Goal: Information Seeking & Learning: Learn about a topic

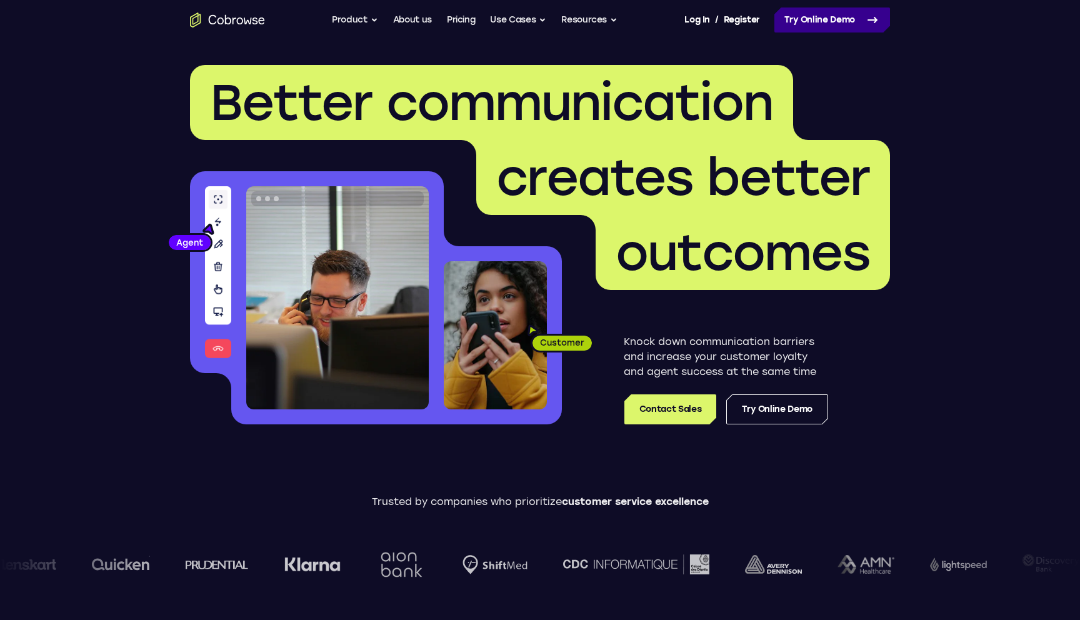
click at [875, 22] on icon at bounding box center [872, 20] width 9 height 5
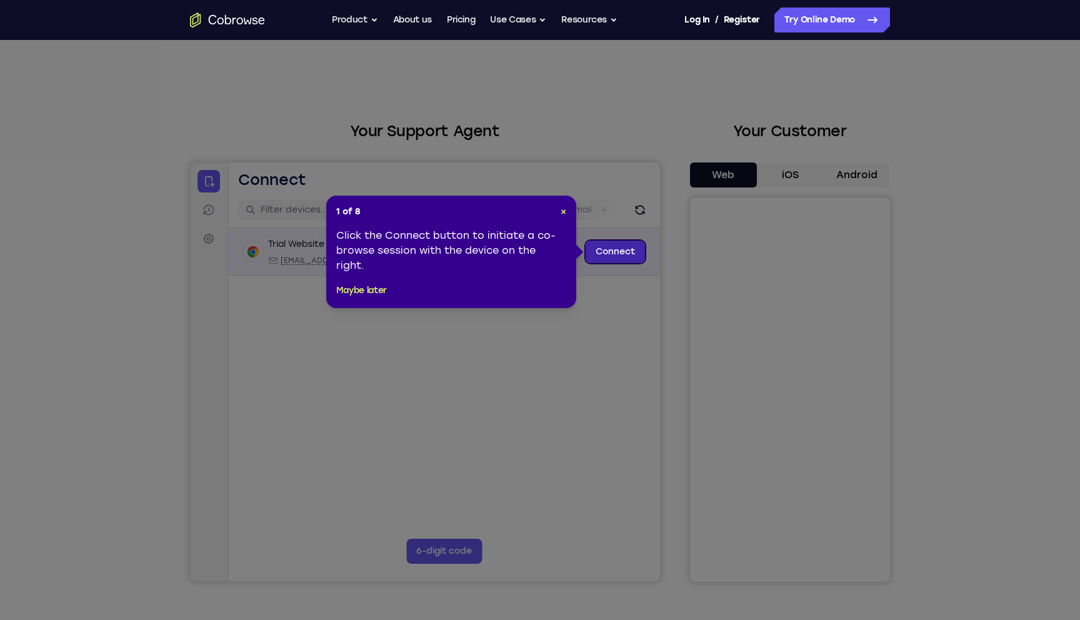
click at [626, 251] on link "Connect" at bounding box center [615, 252] width 59 height 23
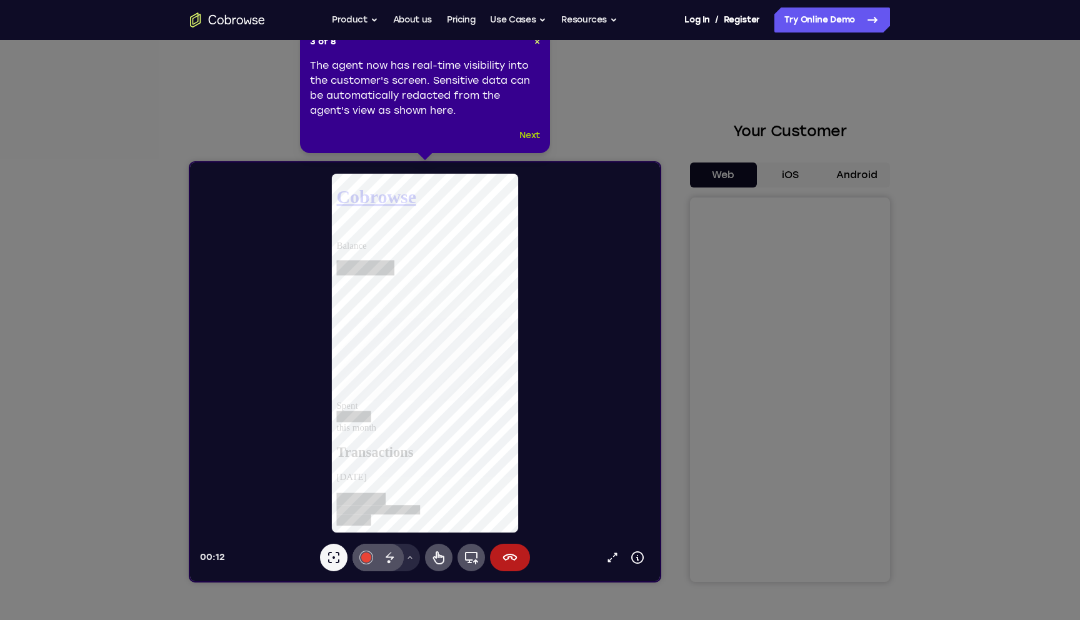
click at [532, 138] on button "Next" at bounding box center [529, 135] width 21 height 15
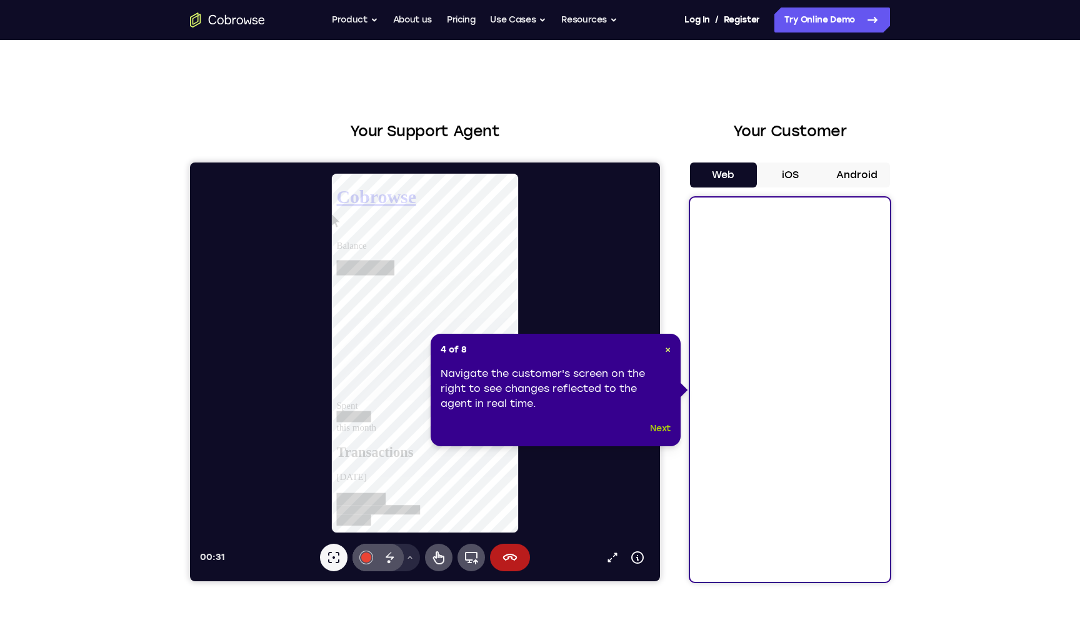
click at [664, 426] on button "Next" at bounding box center [660, 428] width 21 height 15
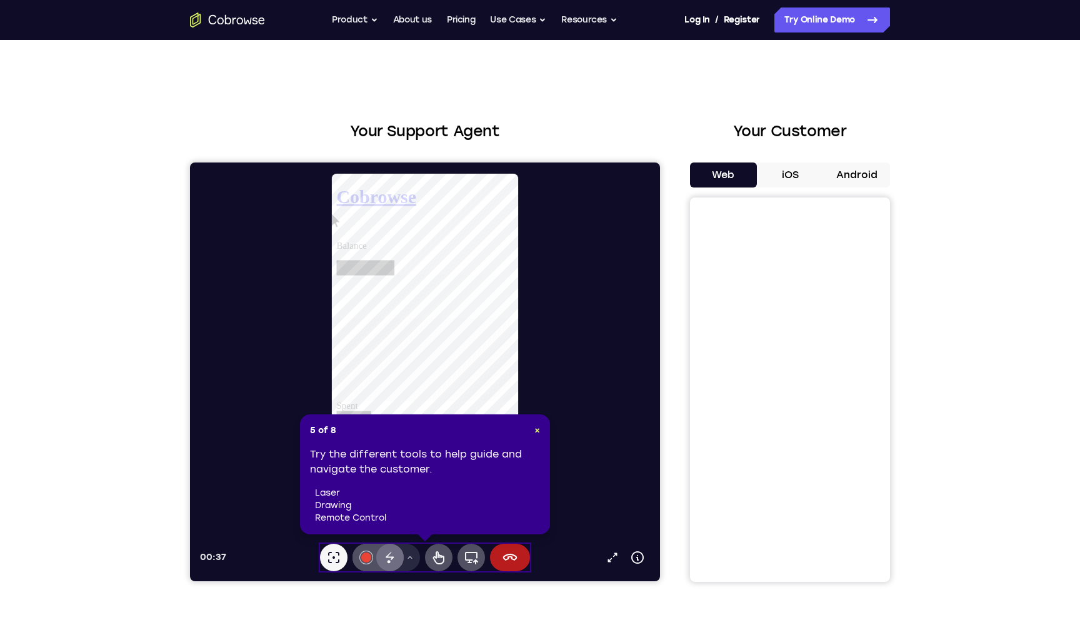
click at [393, 555] on icon at bounding box center [390, 557] width 15 height 15
click at [409, 560] on icon at bounding box center [410, 558] width 8 height 8
click at [388, 556] on icon at bounding box center [390, 556] width 8 height 8
click at [362, 556] on div at bounding box center [366, 558] width 10 height 10
click at [318, 484] on div "Try the different tools to help guide and navigate the customer. laser drawing …" at bounding box center [425, 486] width 230 height 78
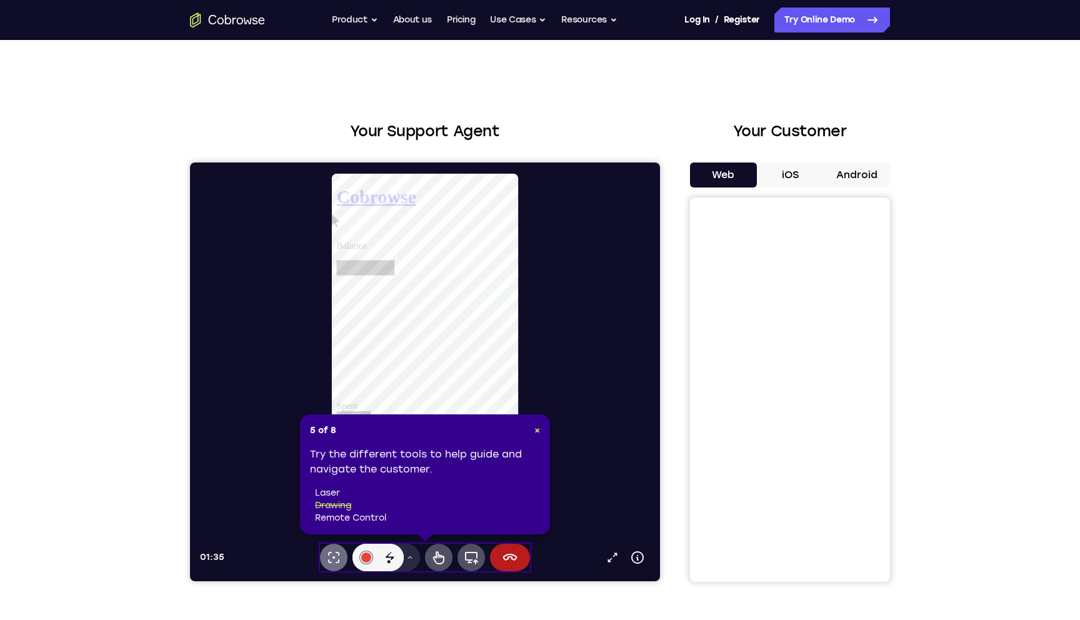
click at [332, 558] on icon at bounding box center [333, 557] width 15 height 15
click at [438, 555] on icon at bounding box center [438, 557] width 11 height 13
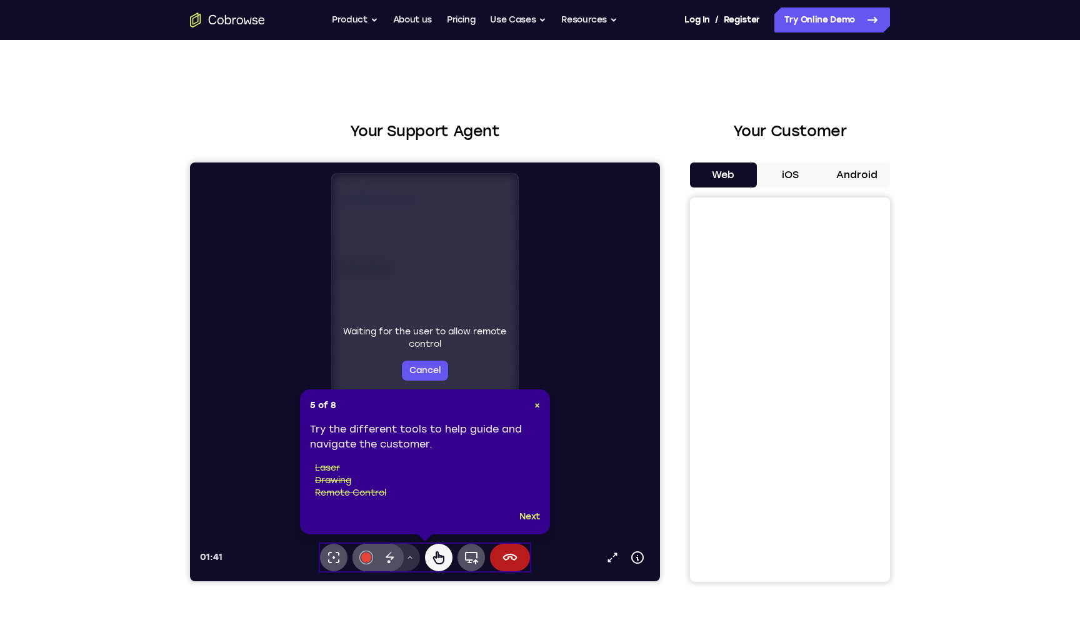
click at [406, 556] on button "Drawing tools menu" at bounding box center [410, 558] width 20 height 28
click at [366, 559] on div at bounding box center [366, 558] width 10 height 10
click at [439, 556] on icon at bounding box center [438, 557] width 15 height 15
click at [431, 301] on div "Waiting for the user to allow remote control Cancel" at bounding box center [425, 353] width 187 height 359
click at [533, 521] on button "Next" at bounding box center [529, 516] width 21 height 15
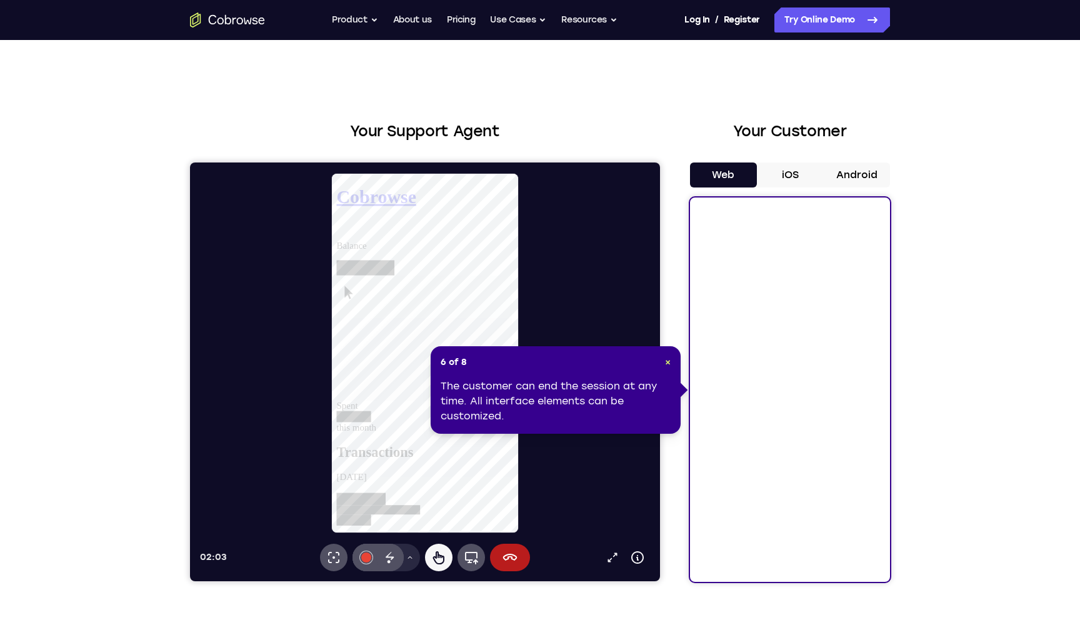
click at [373, 427] on div at bounding box center [354, 433] width 37 height 12
click at [389, 514] on div at bounding box center [362, 520] width 53 height 13
click at [336, 512] on icon at bounding box center [336, 512] width 0 height 0
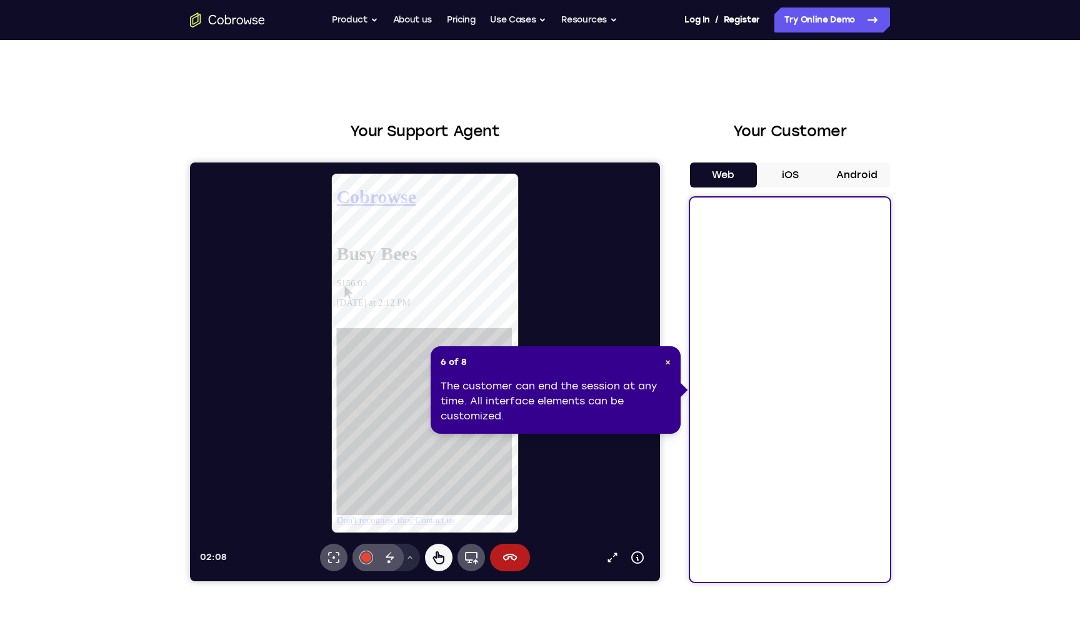
click at [391, 538] on link "Don't recognise this?" at bounding box center [378, 543] width 84 height 11
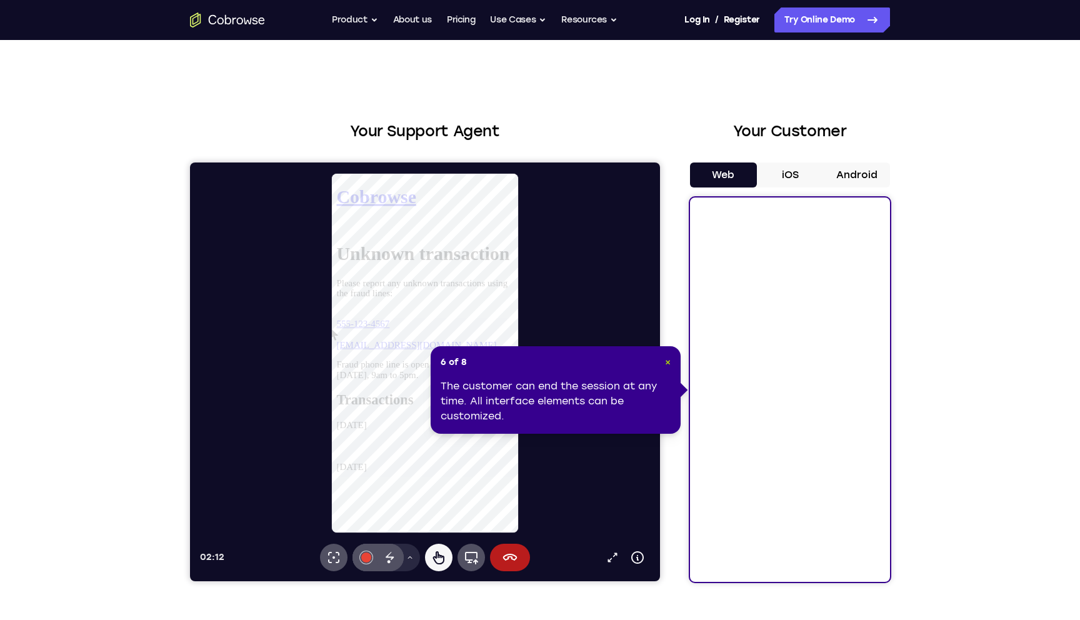
click at [666, 362] on span "×" at bounding box center [668, 362] width 6 height 11
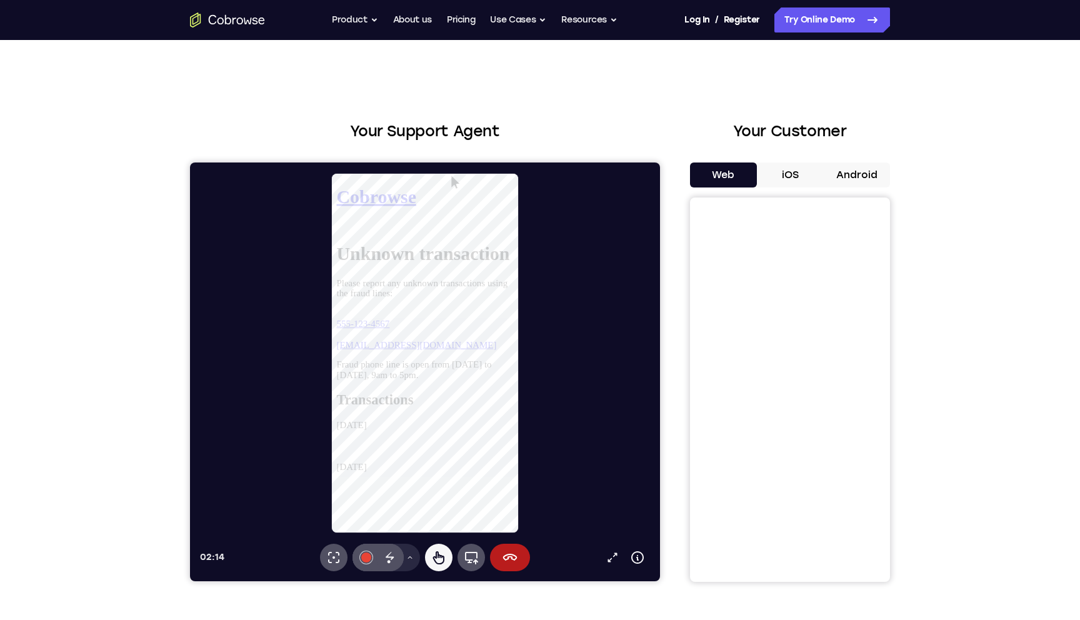
click at [787, 176] on button "iOS" at bounding box center [790, 175] width 67 height 25
click at [231, 21] on icon "Go to the home page" at bounding box center [227, 20] width 75 height 15
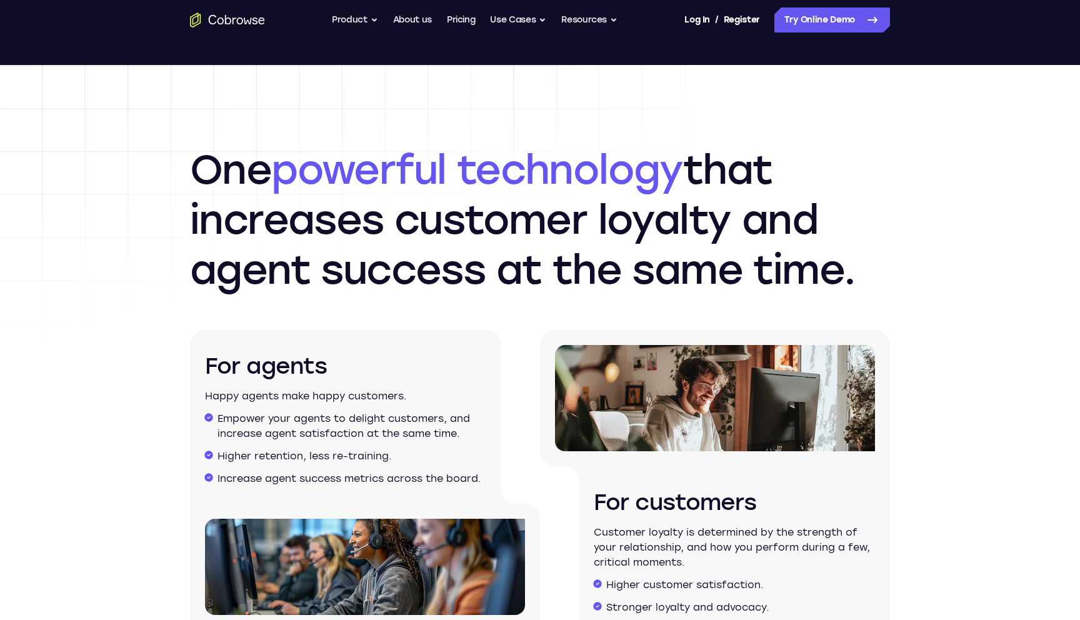
scroll to position [1814, 0]
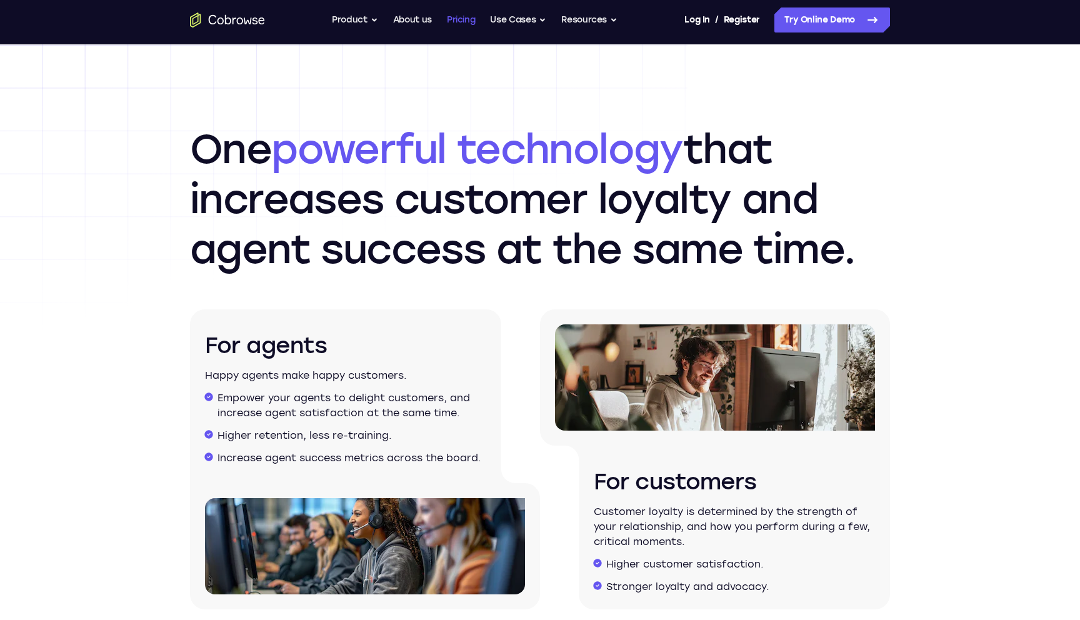
click at [469, 19] on link "Pricing" at bounding box center [461, 20] width 29 height 25
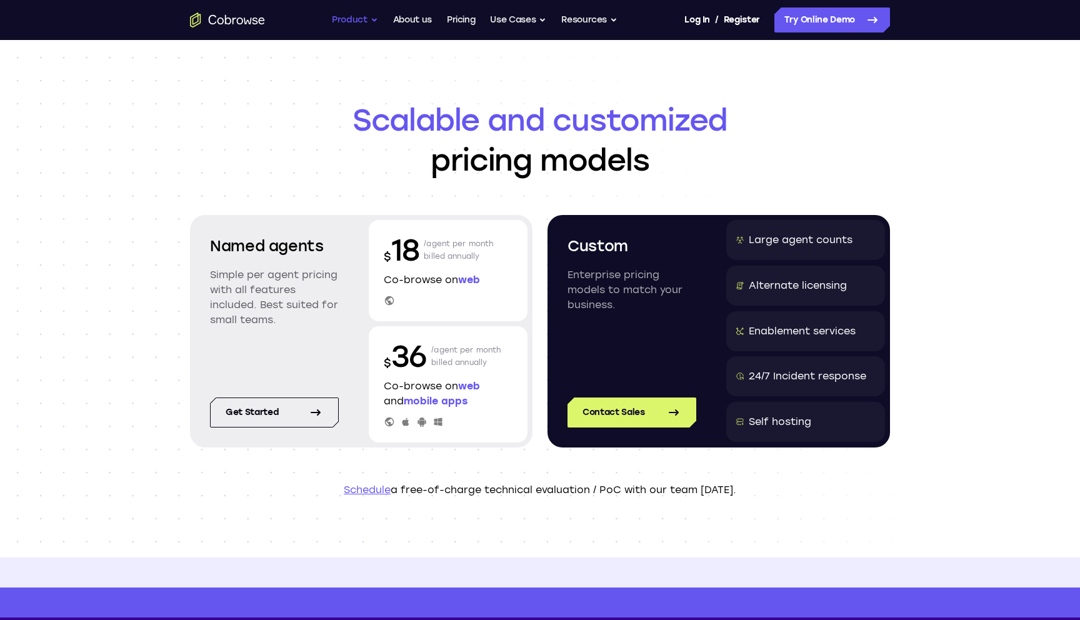
click at [371, 18] on button "Product" at bounding box center [355, 20] width 46 height 25
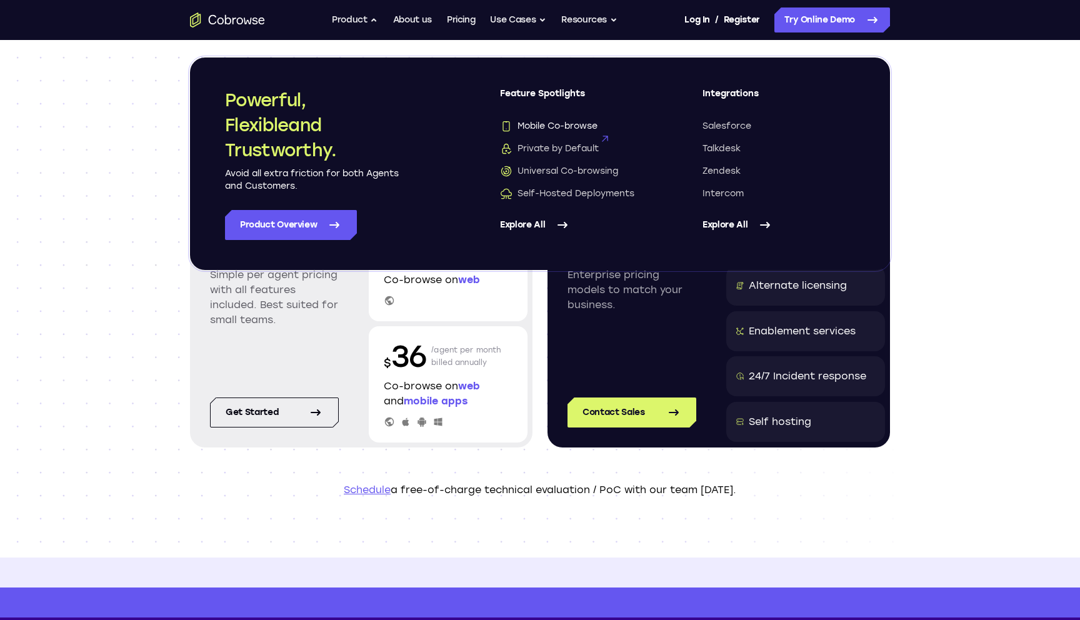
click at [571, 128] on span "Mobile Co-browse" at bounding box center [549, 126] width 98 height 13
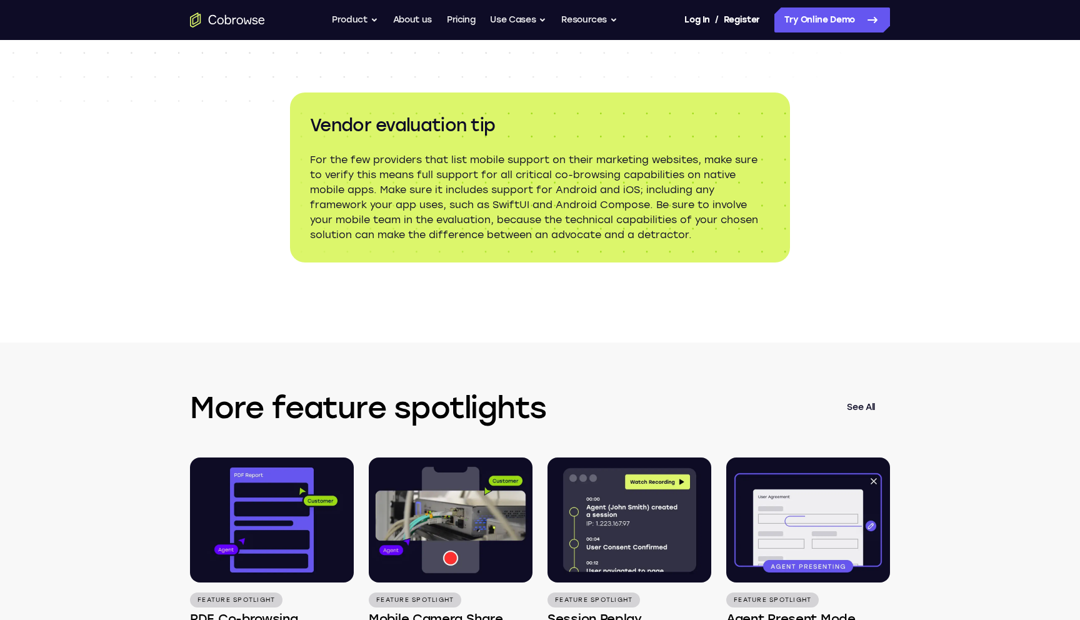
scroll to position [1785, 0]
